Goal: Task Accomplishment & Management: Complete application form

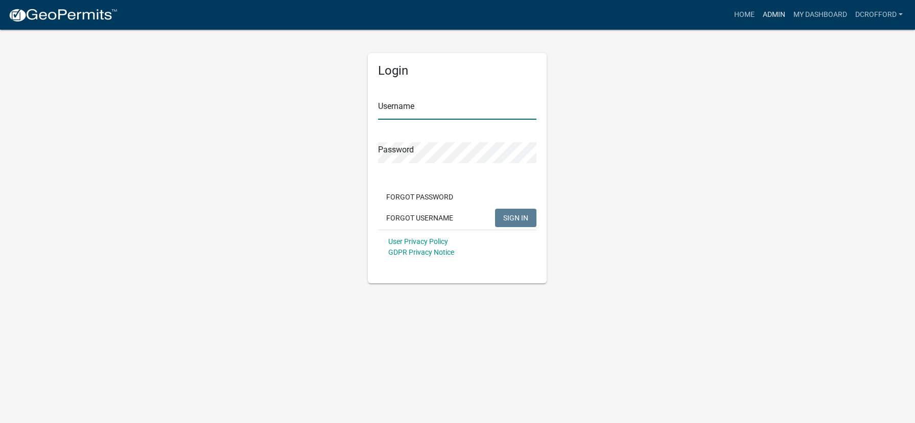
type input "dcrofford"
click at [777, 13] on link "Admin" at bounding box center [774, 14] width 31 height 19
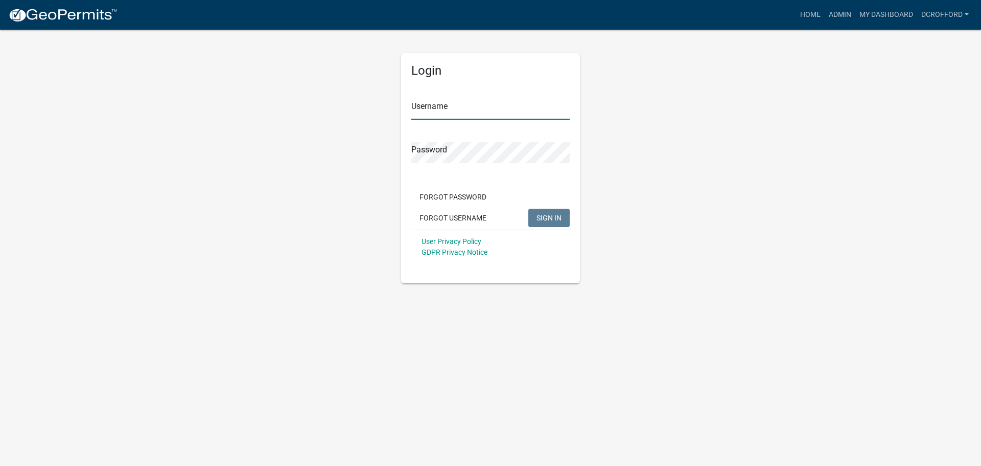
type input "dcrofford"
click at [563, 220] on button "SIGN IN" at bounding box center [549, 218] width 41 height 18
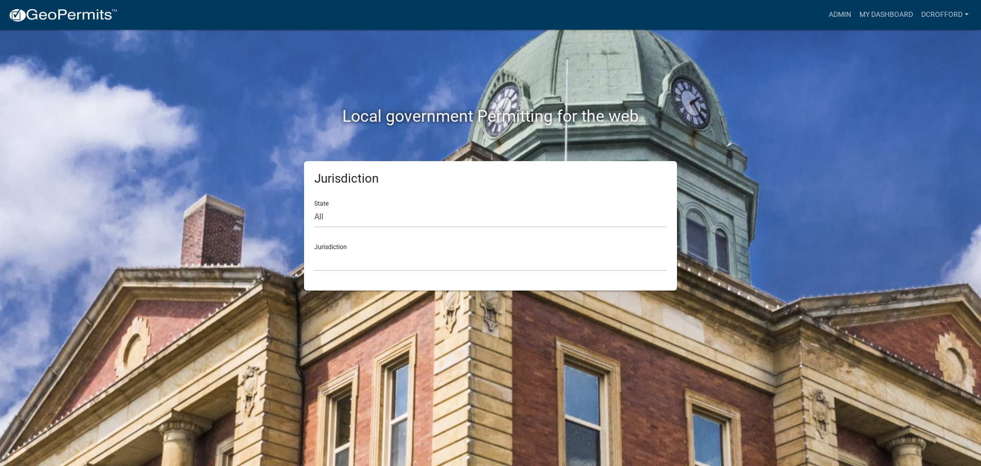
click at [130, 116] on div "Local government Permitting for the web Jurisdiction State All [US_STATE] [US_S…" at bounding box center [490, 233] width 981 height 466
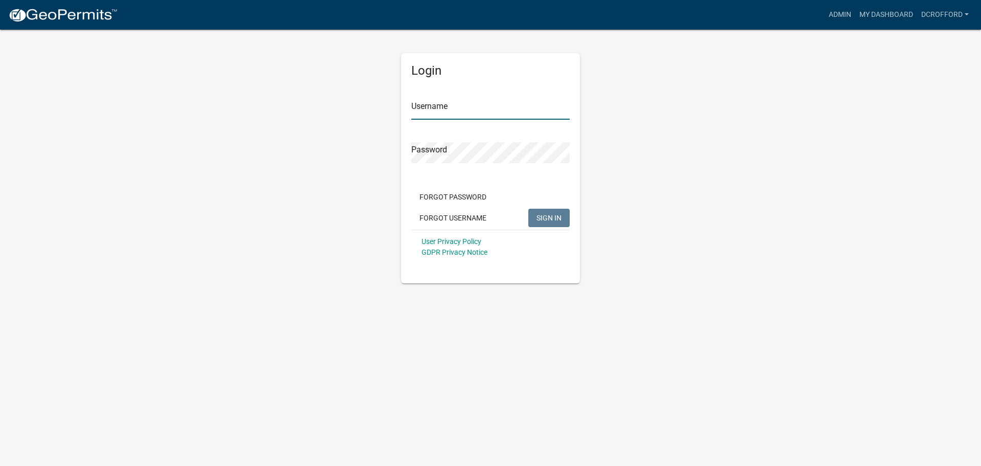
type input "dcrofford"
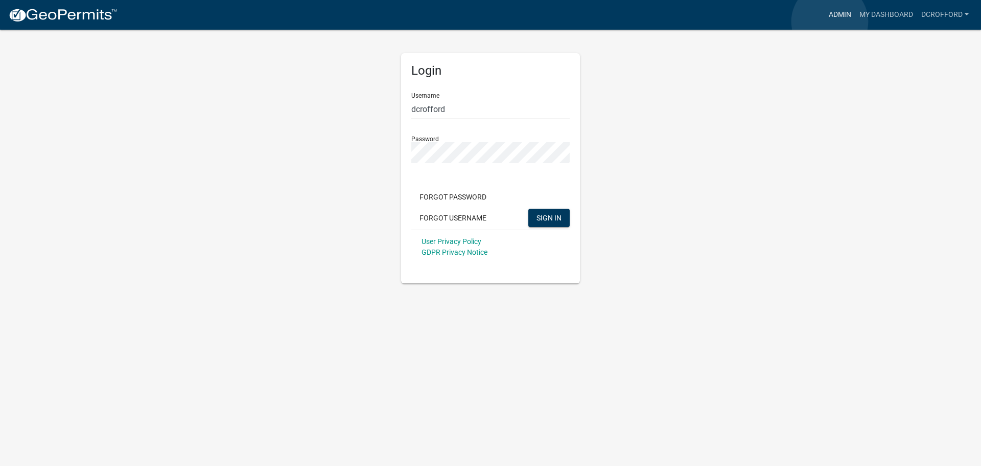
click at [830, 21] on link "Admin" at bounding box center [840, 14] width 31 height 19
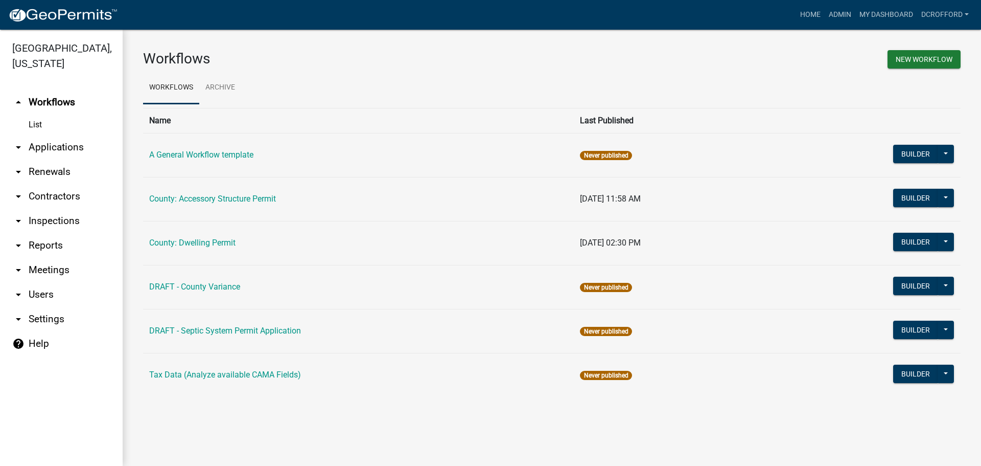
click at [42, 141] on link "arrow_drop_down Applications" at bounding box center [61, 147] width 123 height 25
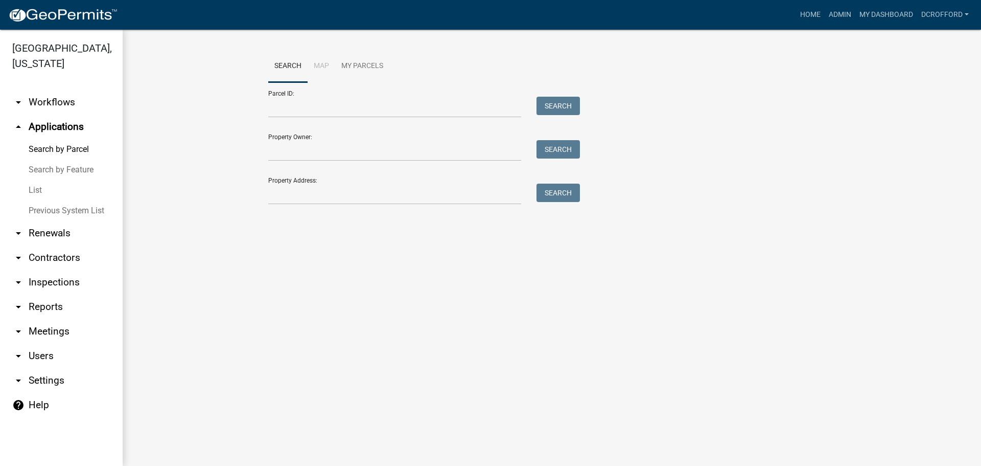
drag, startPoint x: 35, startPoint y: 185, endPoint x: 53, endPoint y: 178, distance: 19.1
click at [35, 185] on link "List" at bounding box center [61, 190] width 123 height 20
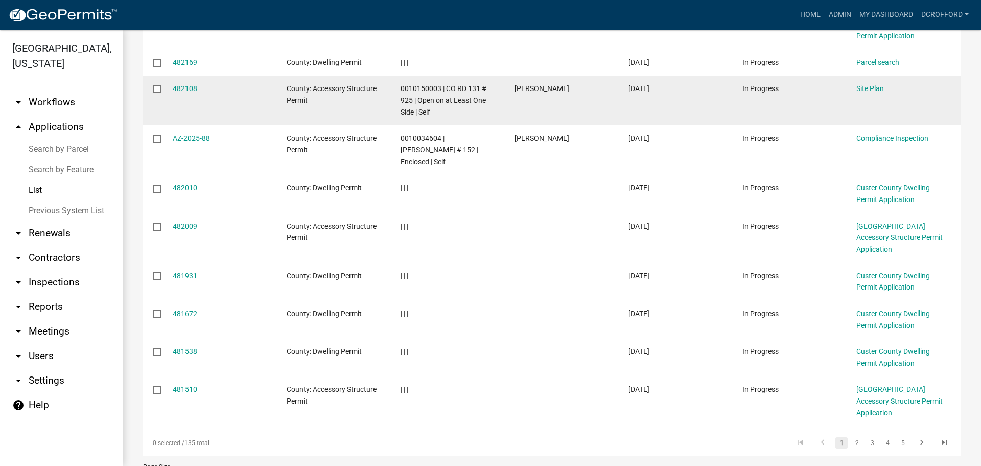
scroll to position [232, 0]
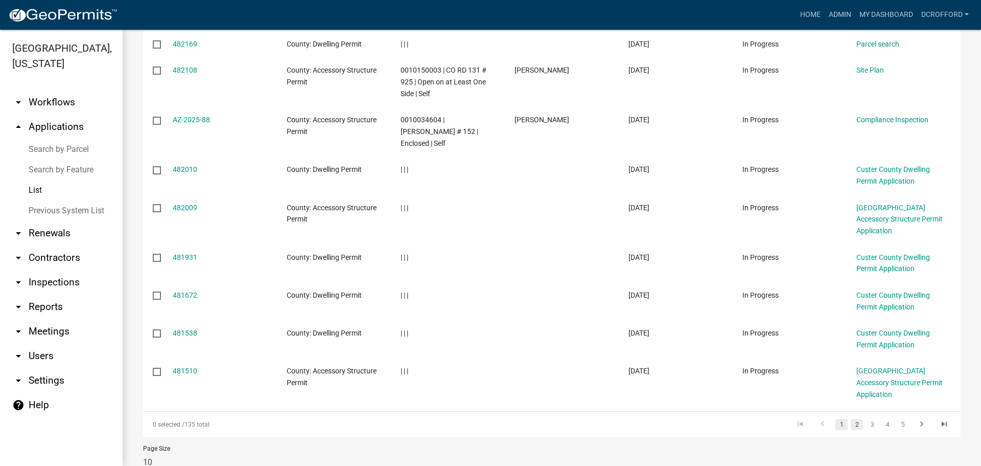
click at [851, 419] on link "2" at bounding box center [857, 424] width 12 height 11
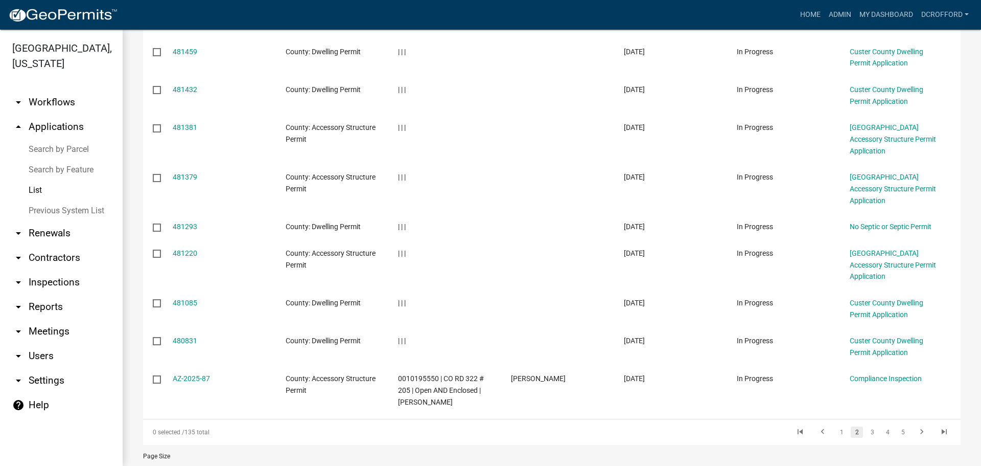
scroll to position [232, 0]
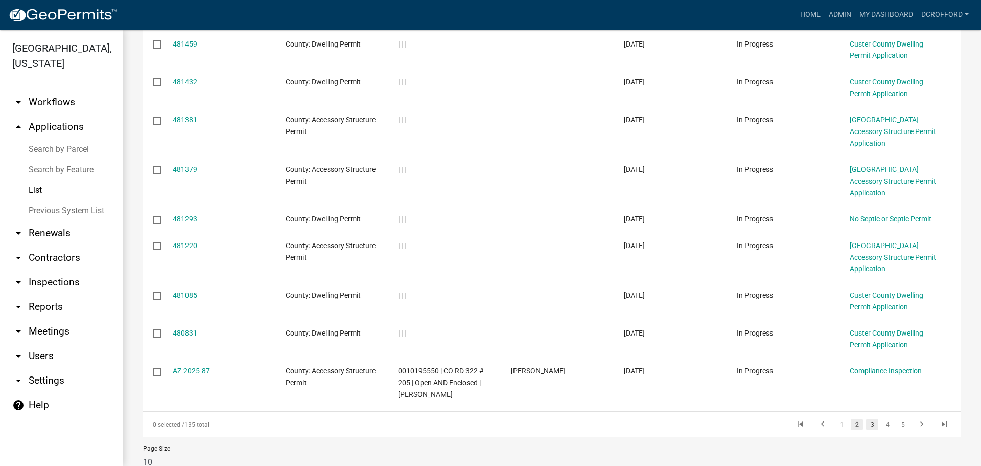
click at [866, 419] on link "3" at bounding box center [872, 424] width 12 height 11
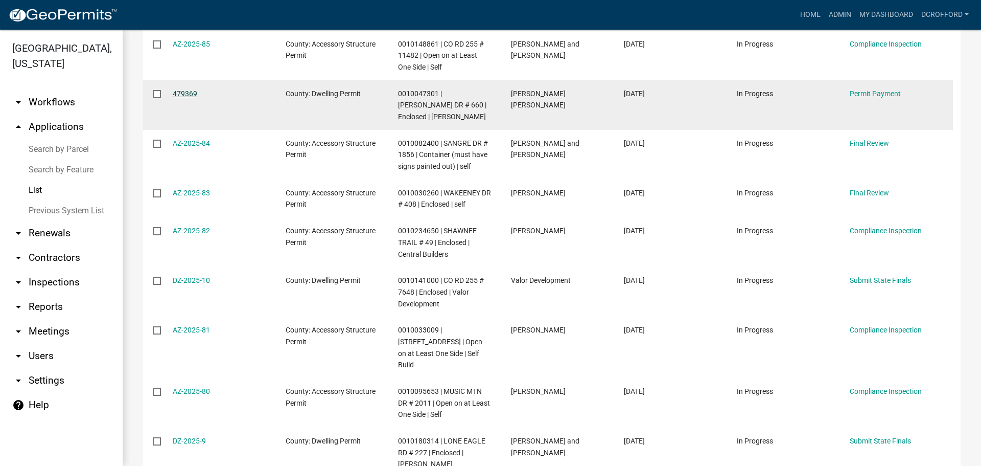
click at [179, 96] on link "479369" at bounding box center [185, 93] width 25 height 8
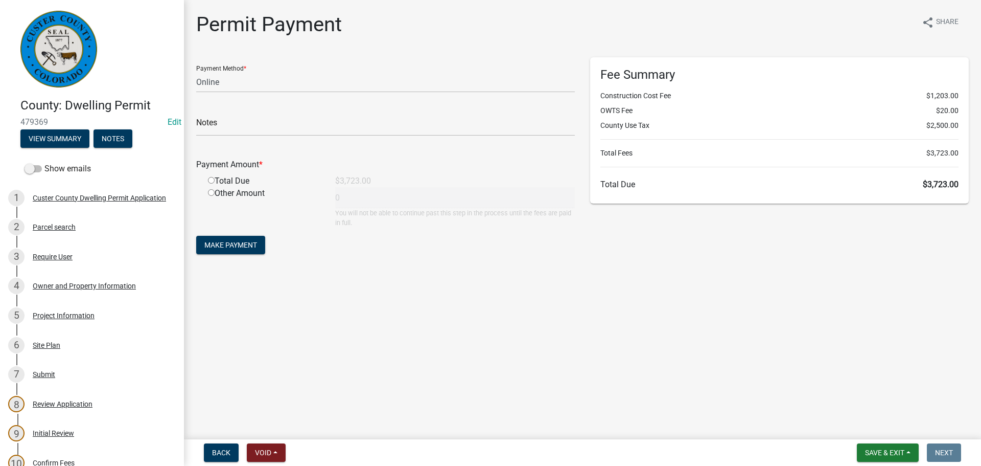
drag, startPoint x: 483, startPoint y: 346, endPoint x: 308, endPoint y: 323, distance: 175.8
click at [482, 345] on main "Permit Payment share Share Payment Method * Credit Card POS Check Cash Online N…" at bounding box center [582, 217] width 797 height 435
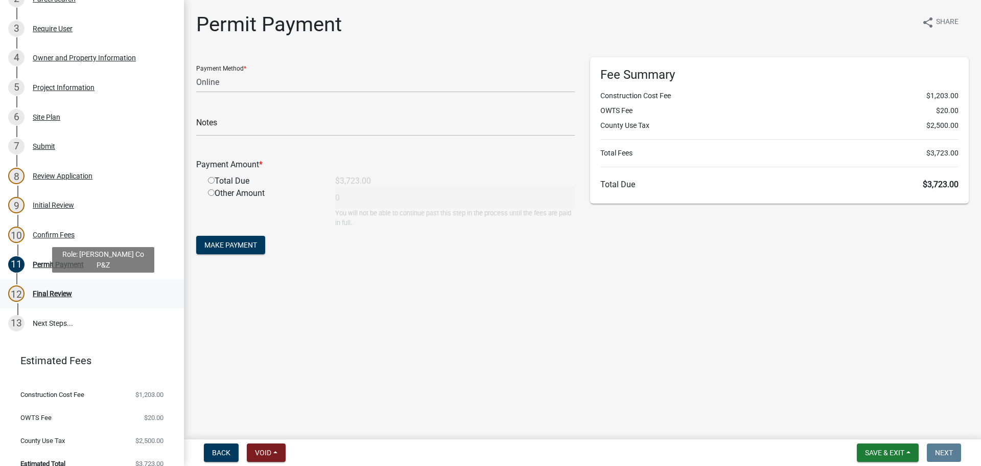
scroll to position [241, 0]
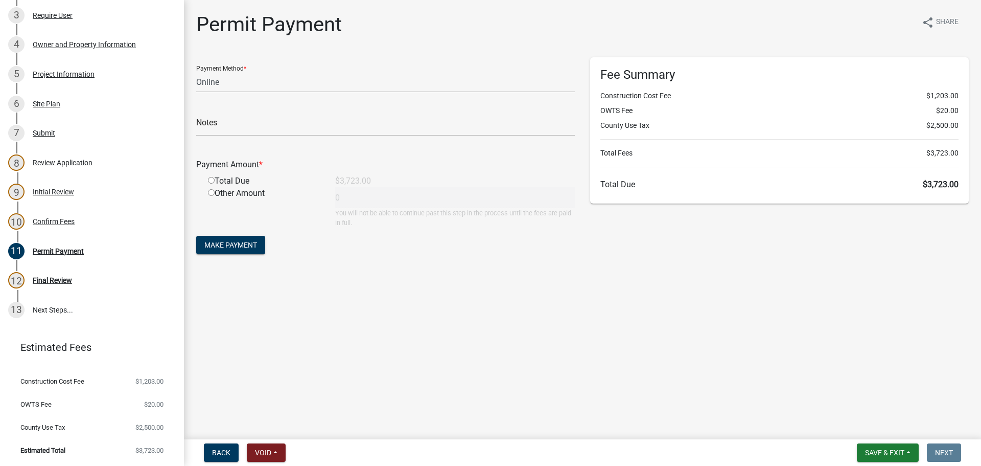
click at [291, 385] on main "Permit Payment share Share Payment Method * Credit Card POS Check Cash Online N…" at bounding box center [582, 217] width 797 height 435
click at [374, 315] on main "Permit Payment share Share Payment Method * Credit Card POS Check Cash Online N…" at bounding box center [582, 217] width 797 height 435
click at [376, 317] on main "Permit Payment share Share Payment Method * Credit Card POS Check Cash Online N…" at bounding box center [582, 217] width 797 height 435
click at [419, 237] on form "Payment Method * Credit Card POS Check Cash Online Notes Payment Amount * Total…" at bounding box center [385, 156] width 379 height 199
click at [359, 341] on main "Permit Payment share Share Payment Method * Credit Card POS Check Cash Online N…" at bounding box center [582, 217] width 797 height 435
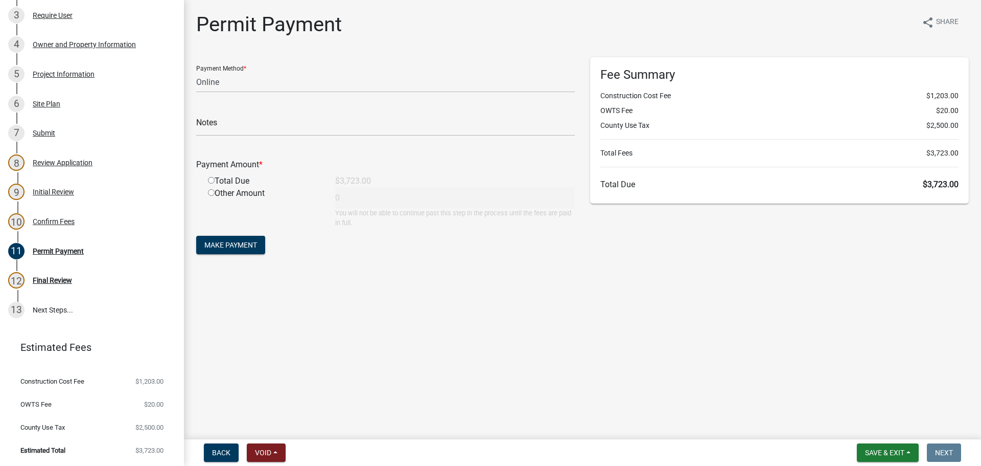
drag, startPoint x: 365, startPoint y: 347, endPoint x: 692, endPoint y: 344, distance: 326.6
click at [691, 344] on main "Permit Payment share Share Payment Method * Credit Card POS Check Cash Online N…" at bounding box center [582, 217] width 797 height 435
click at [743, 306] on main "Permit Payment share Share Payment Method * Credit Card POS Check Cash Online N…" at bounding box center [582, 217] width 797 height 435
click at [296, 83] on select "Credit Card POS Check Cash Online" at bounding box center [385, 82] width 379 height 21
select select "1: 0"
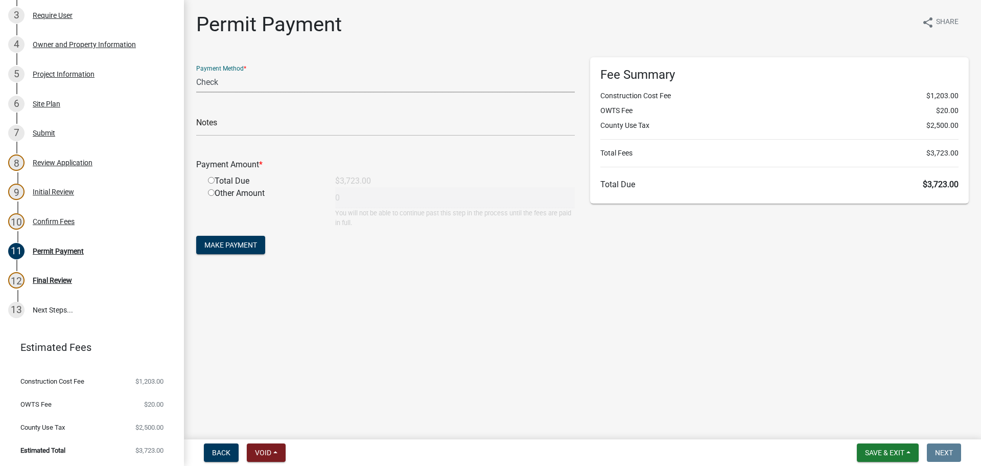
click at [196, 72] on select "Credit Card POS Check Cash Online" at bounding box center [385, 82] width 379 height 21
click at [273, 119] on input "text" at bounding box center [385, 125] width 379 height 21
click at [273, 120] on input "text" at bounding box center [385, 125] width 379 height 21
click at [331, 86] on select "Credit Card POS Check Cash Online" at bounding box center [385, 82] width 379 height 21
click at [196, 72] on select "Credit Card POS Check Cash Online" at bounding box center [385, 82] width 379 height 21
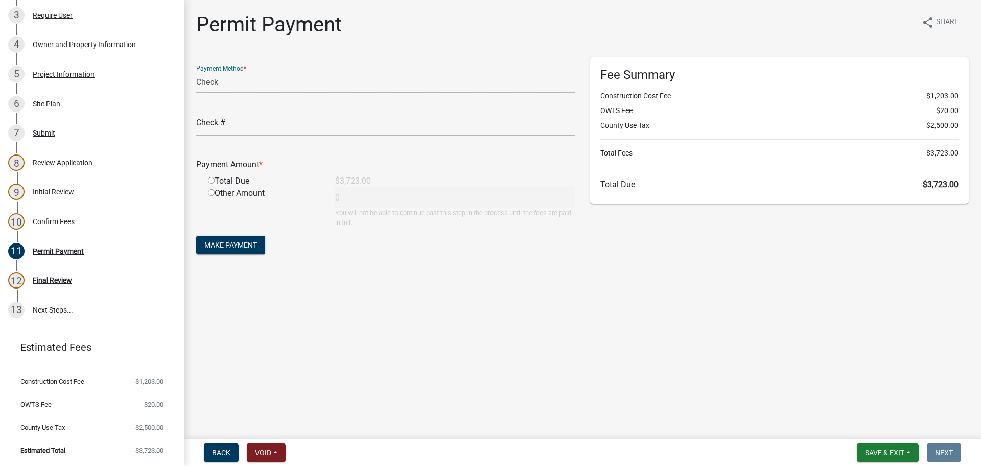
click at [583, 353] on main "Permit Payment share Share Payment Method * Credit Card POS Check Cash Online C…" at bounding box center [582, 217] width 797 height 435
click at [981, 283] on main "Permit Payment share Share Payment Method * Credit Card POS Check Cash Online C…" at bounding box center [582, 217] width 797 height 435
click at [663, 349] on main "Permit Payment share Share Payment Method * Credit Card POS Check Cash Online C…" at bounding box center [582, 217] width 797 height 435
click at [250, 128] on input "text" at bounding box center [385, 125] width 379 height 21
click at [61, 247] on div "Permit Payment" at bounding box center [58, 250] width 51 height 7
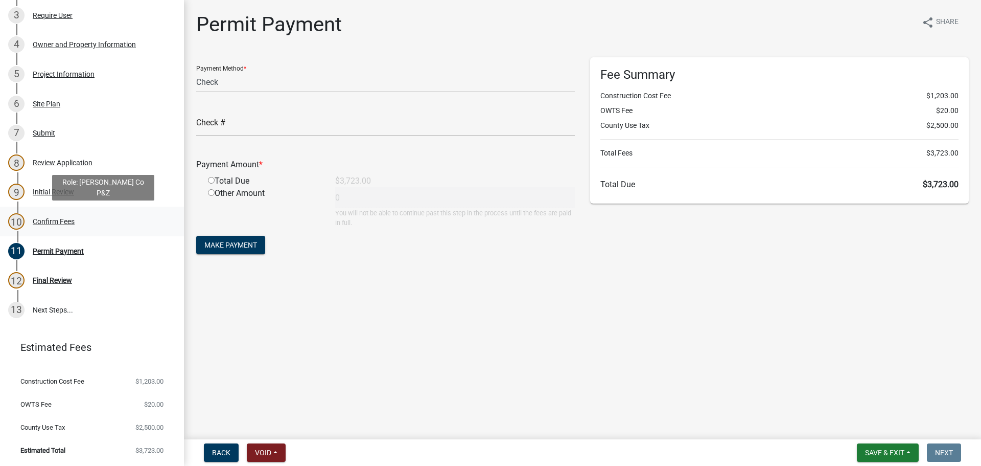
click at [52, 223] on div "Confirm Fees" at bounding box center [54, 221] width 42 height 7
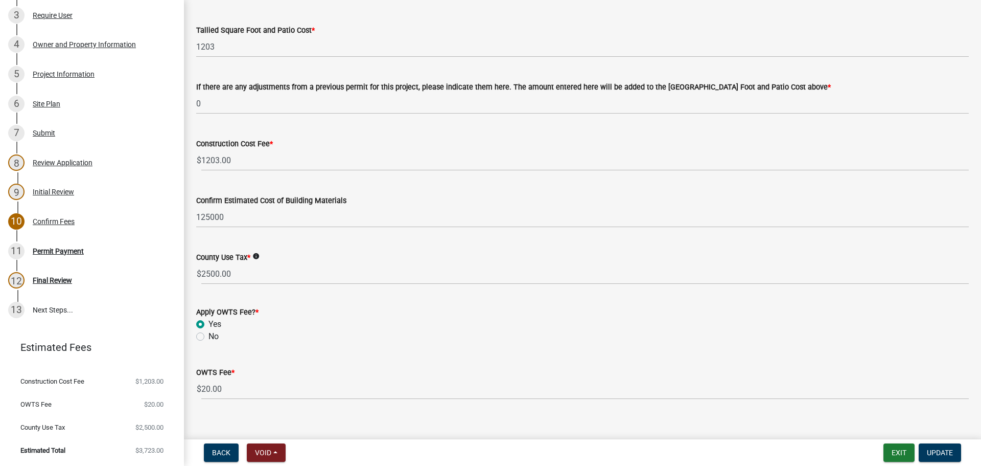
scroll to position [460, 0]
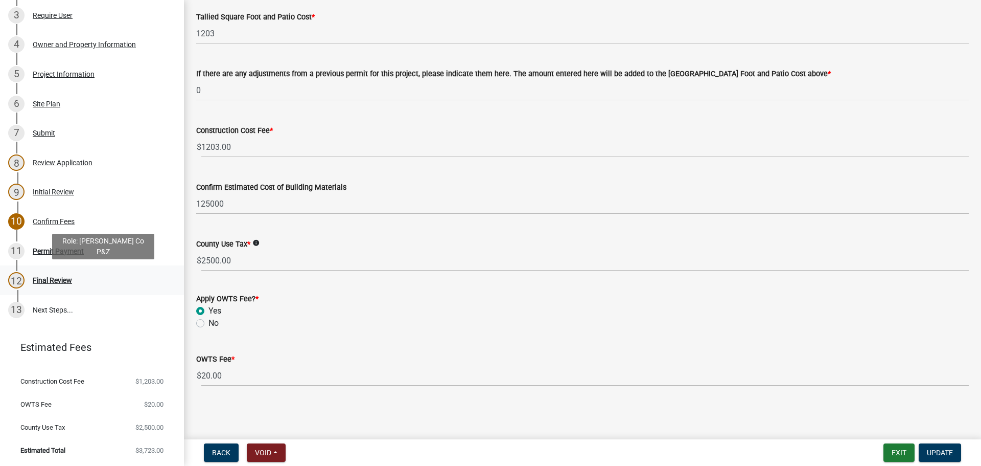
click at [50, 281] on div "Final Review" at bounding box center [52, 280] width 39 height 7
click at [55, 248] on div "Permit Payment" at bounding box center [58, 250] width 51 height 7
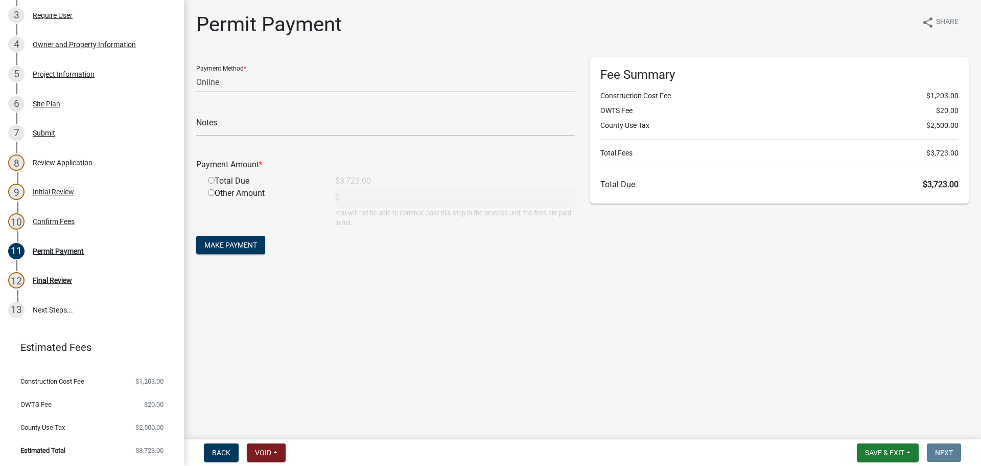
click at [533, 358] on main "Permit Payment share Share Payment Method * Credit Card POS Check Cash Online N…" at bounding box center [582, 217] width 797 height 435
click at [924, 234] on div "Fee Summary Construction Cost Fee $1,203.00 OWTS Fee $20.00 County Use Tax $2,5…" at bounding box center [780, 161] width 394 height 209
click at [920, 225] on div "Fee Summary Construction Cost Fee $1,203.00 OWTS Fee $20.00 County Use Tax $2,5…" at bounding box center [780, 161] width 394 height 209
click at [466, 299] on main "Permit Payment share Share Payment Method * Credit Card POS Check Cash Online N…" at bounding box center [582, 217] width 797 height 435
click at [271, 88] on select "Credit Card POS Check Cash Online" at bounding box center [385, 82] width 379 height 21
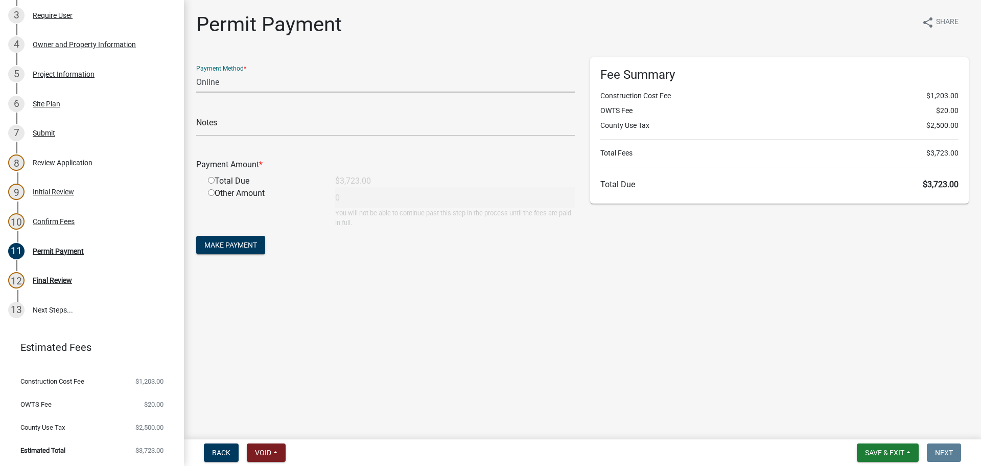
select select "1: 0"
click at [196, 72] on select "Credit Card POS Check Cash Online" at bounding box center [385, 82] width 379 height 21
click at [290, 128] on input "text" at bounding box center [385, 125] width 379 height 21
click at [313, 123] on input "text" at bounding box center [385, 125] width 379 height 21
click at [397, 126] on input "text" at bounding box center [385, 125] width 379 height 21
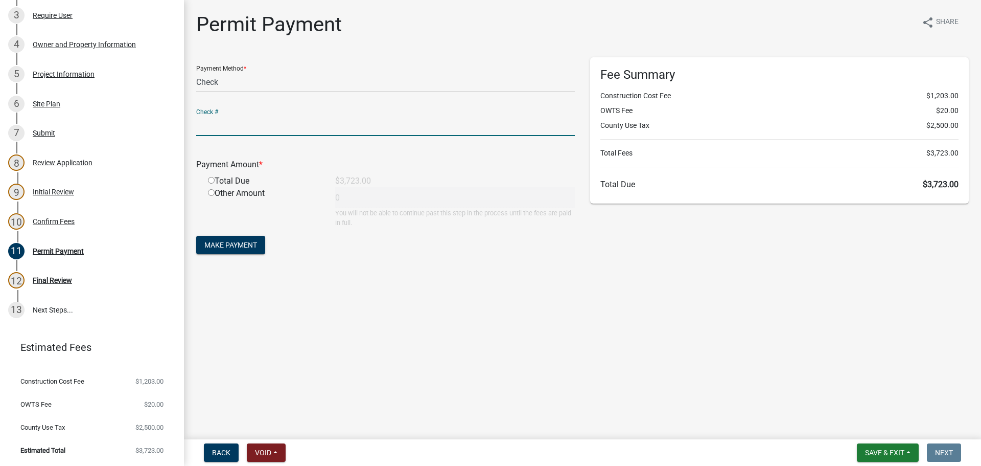
click at [397, 126] on input "text" at bounding box center [385, 125] width 379 height 21
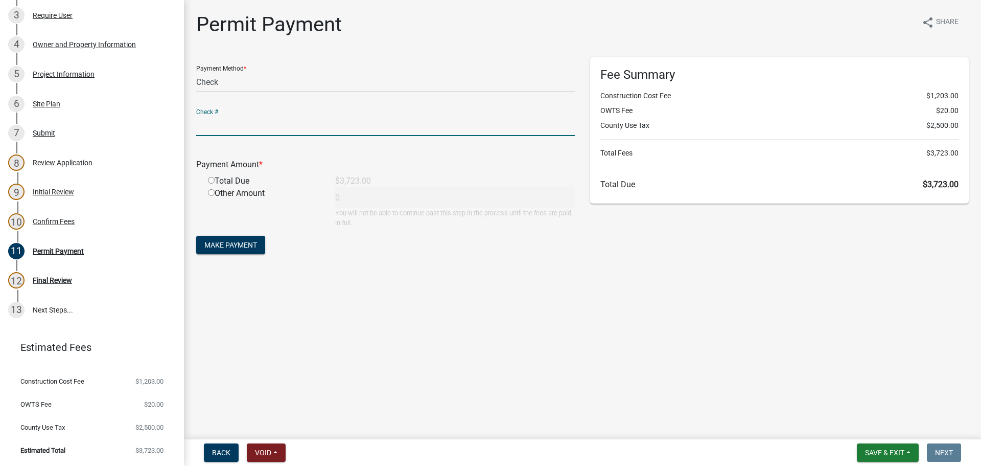
click at [397, 126] on input "text" at bounding box center [385, 125] width 379 height 21
type input "2847"
click at [214, 183] on div "Total Due" at bounding box center [263, 181] width 127 height 12
click at [211, 180] on input "radio" at bounding box center [211, 180] width 7 height 7
radio input "true"
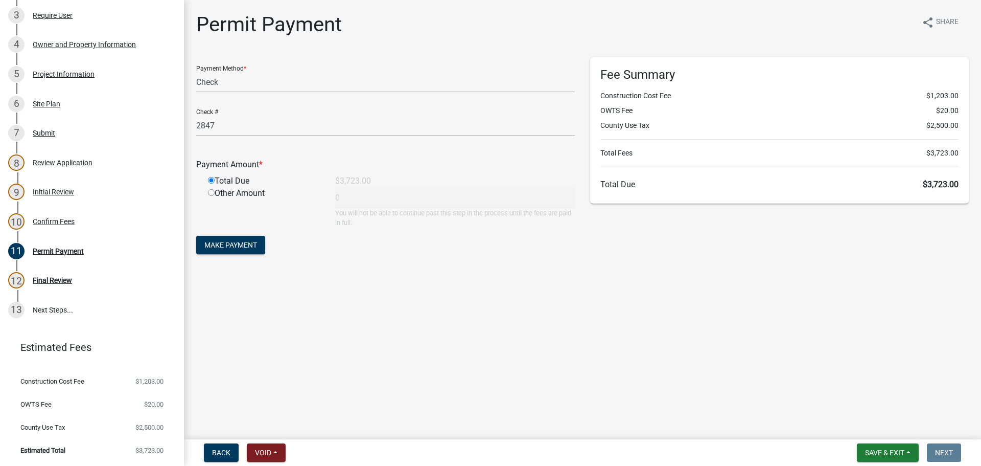
type input "3723"
click at [245, 246] on span "Make Payment" at bounding box center [230, 245] width 53 height 8
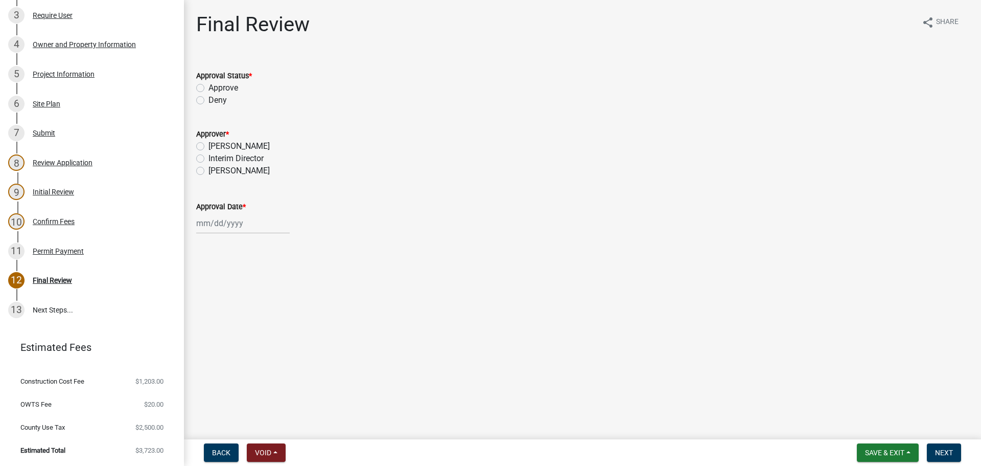
click at [209, 88] on label "Approve" at bounding box center [224, 88] width 30 height 12
click at [209, 88] on input "Approve" at bounding box center [212, 85] width 7 height 7
radio input "true"
click at [209, 171] on label "[PERSON_NAME]" at bounding box center [239, 171] width 61 height 12
click at [209, 171] on input "[PERSON_NAME]" at bounding box center [212, 168] width 7 height 7
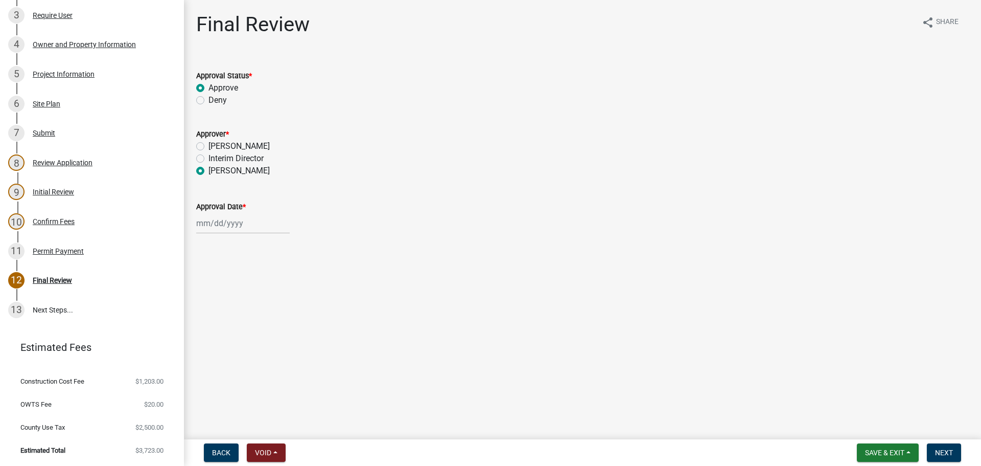
radio input "true"
click at [231, 223] on div at bounding box center [243, 223] width 94 height 21
select select "9"
select select "2025"
click at [211, 324] on div "22" at bounding box center [206, 326] width 16 height 16
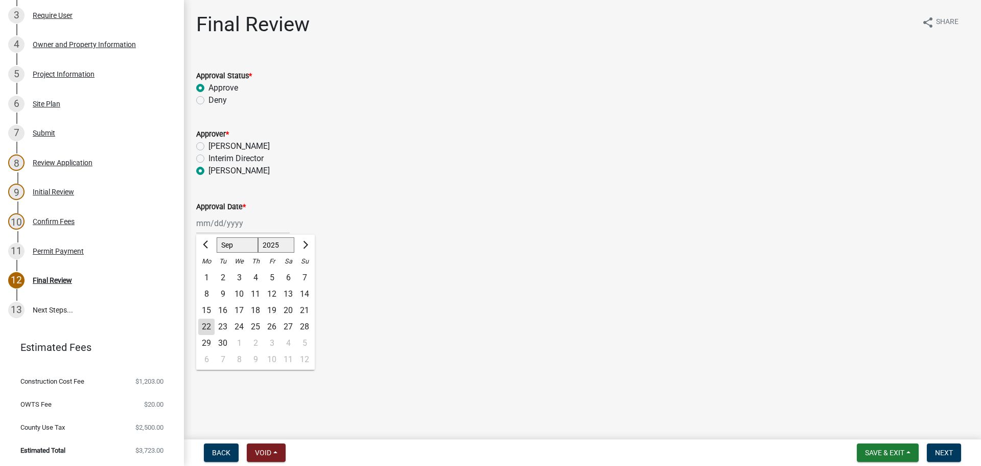
type input "[DATE]"
click at [949, 453] on span "Next" at bounding box center [944, 452] width 18 height 8
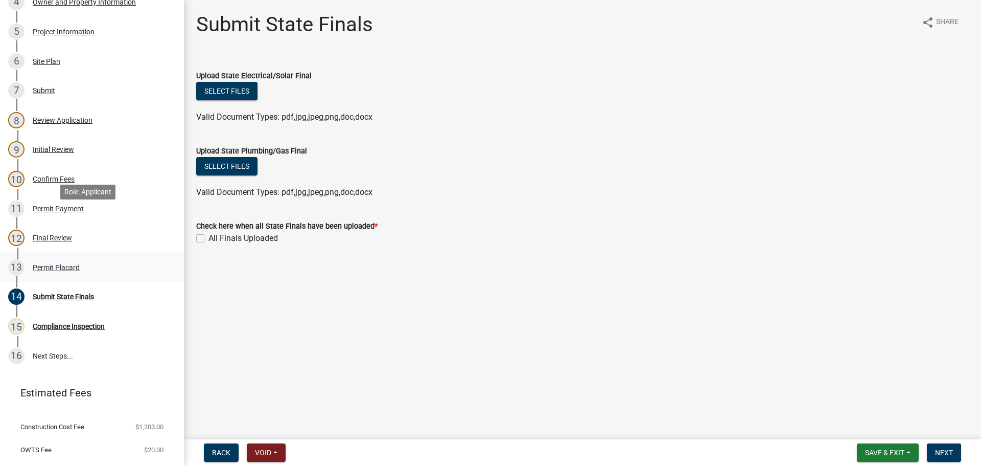
scroll to position [307, 0]
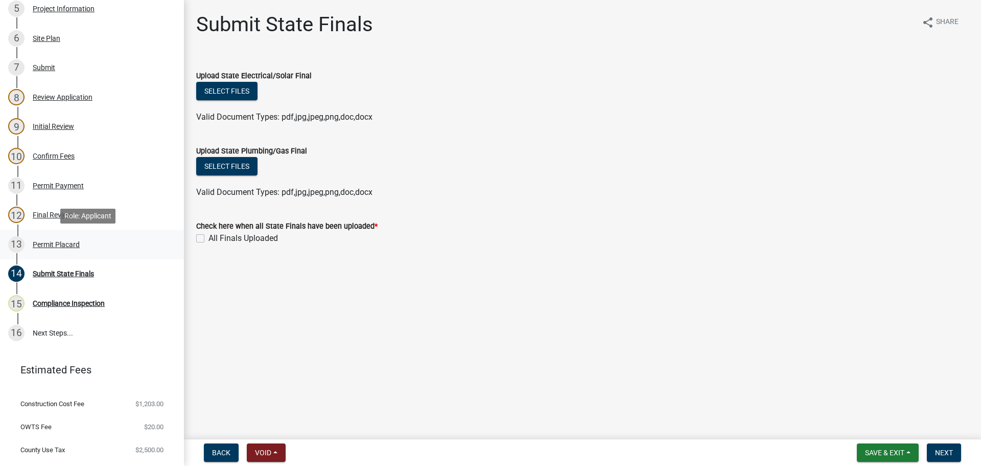
click at [57, 241] on div "Permit Placard" at bounding box center [56, 244] width 47 height 7
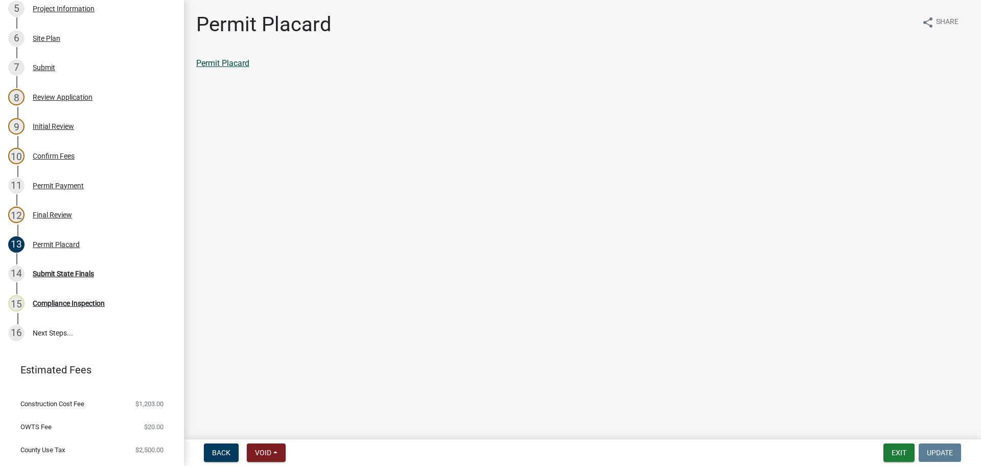
click at [232, 59] on link "Permit Placard" at bounding box center [222, 63] width 53 height 10
click at [53, 185] on div "Permit Payment" at bounding box center [58, 185] width 51 height 7
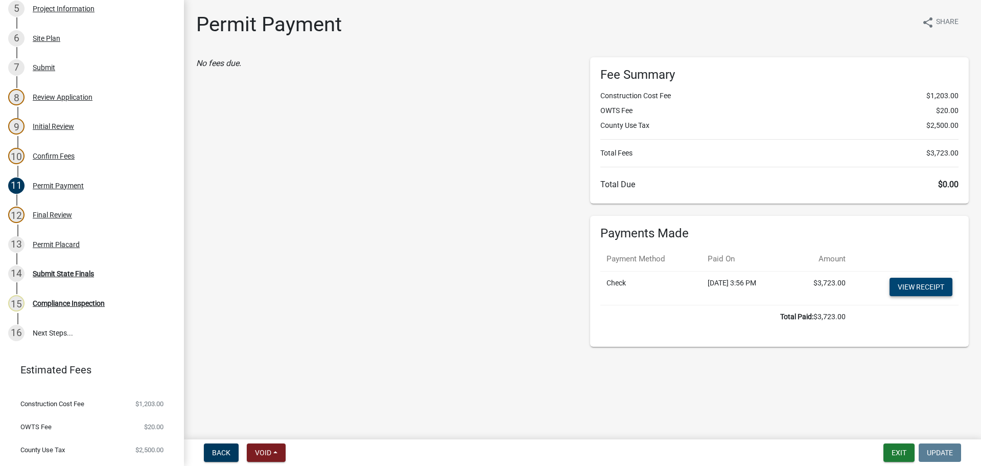
click at [911, 288] on link "View receipt" at bounding box center [921, 287] width 63 height 18
click at [389, 272] on div "No fees due." at bounding box center [386, 201] width 394 height 289
click at [354, 238] on div "No fees due." at bounding box center [386, 201] width 394 height 289
click at [910, 450] on button "Exit" at bounding box center [899, 452] width 31 height 18
